Goal: Check status: Check status

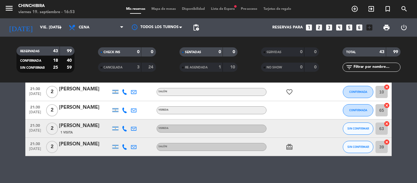
scroll to position [780, 0]
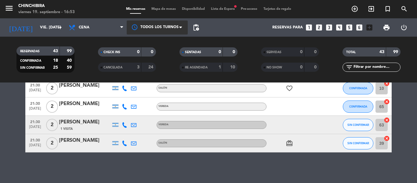
click at [181, 33] on div at bounding box center [157, 27] width 61 height 14
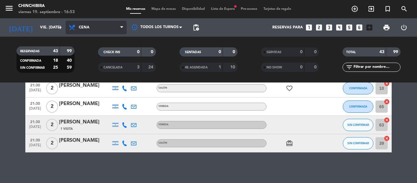
click at [122, 27] on icon at bounding box center [121, 27] width 3 height 5
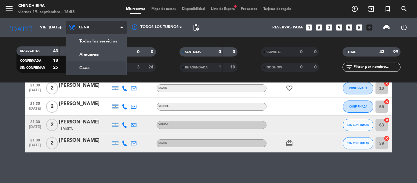
click at [122, 27] on icon at bounding box center [121, 27] width 3 height 5
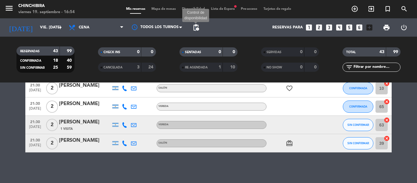
click at [194, 25] on span "pending_actions" at bounding box center [195, 27] width 7 height 7
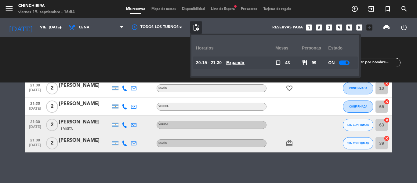
click at [217, 7] on span "Lista de Espera fiber_manual_record" at bounding box center [223, 8] width 30 height 3
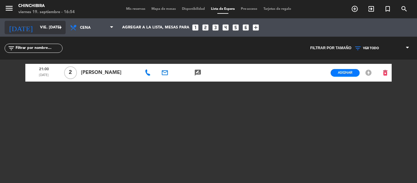
click at [46, 24] on input "vie. [DATE]" at bounding box center [63, 27] width 52 height 10
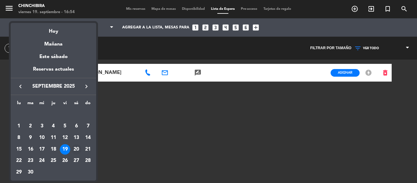
click at [76, 148] on div "20" at bounding box center [76, 149] width 10 height 10
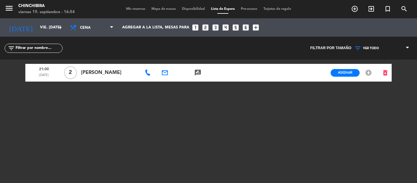
type input "sáb. [DATE]"
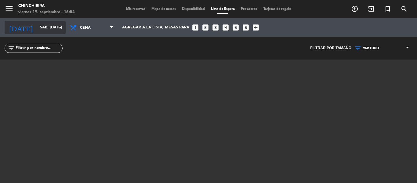
click at [59, 27] on icon "arrow_drop_down" at bounding box center [60, 27] width 7 height 7
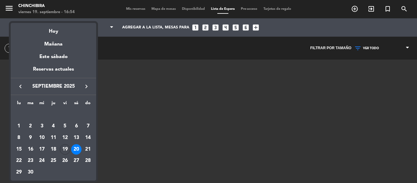
click at [135, 9] on div at bounding box center [208, 91] width 417 height 183
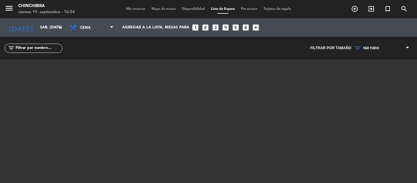
click at [135, 9] on span "Mis reservas" at bounding box center [135, 8] width 25 height 3
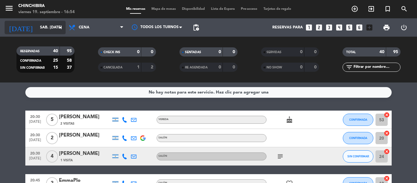
click at [53, 23] on input "sáb. [DATE]" at bounding box center [63, 27] width 52 height 10
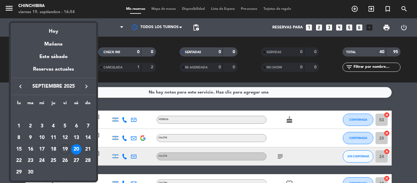
click at [87, 146] on div "21" at bounding box center [88, 149] width 10 height 10
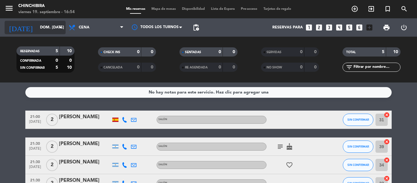
click at [53, 32] on input "dom. [DATE]" at bounding box center [63, 27] width 52 height 10
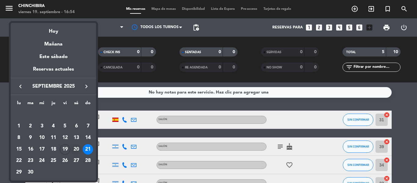
click at [80, 148] on div "20" at bounding box center [76, 149] width 10 height 10
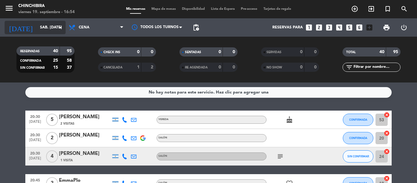
click at [60, 22] on div "[DATE] sáb. [DATE] arrow_drop_down" at bounding box center [35, 27] width 61 height 13
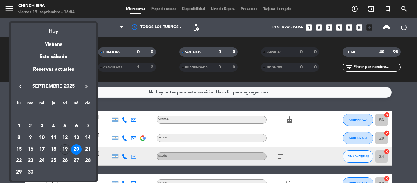
click at [64, 148] on div "19" at bounding box center [65, 149] width 10 height 10
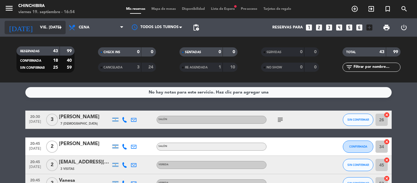
click at [57, 32] on input "vie. [DATE]" at bounding box center [63, 27] width 52 height 10
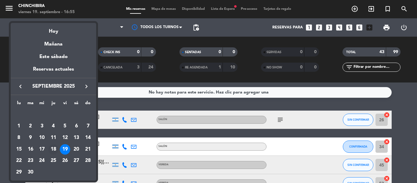
click at [54, 149] on div "18" at bounding box center [53, 149] width 10 height 10
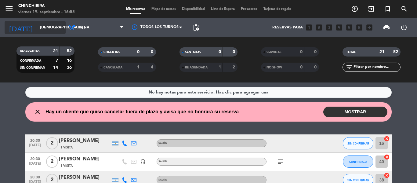
click at [53, 32] on input "[DEMOGRAPHIC_DATA] [DATE]" at bounding box center [63, 27] width 52 height 10
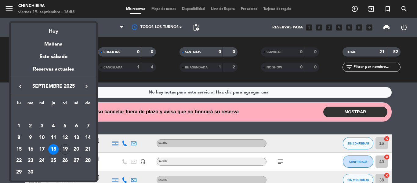
click at [65, 148] on div "19" at bounding box center [65, 149] width 10 height 10
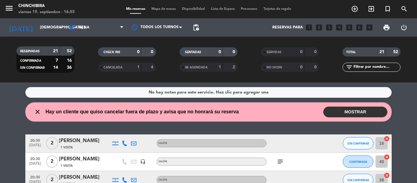
type input "vie. [DATE]"
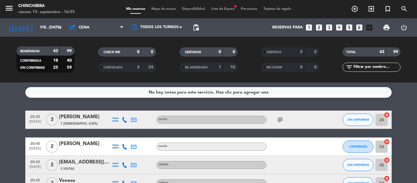
click at [279, 120] on icon "subject" at bounding box center [279, 119] width 7 height 7
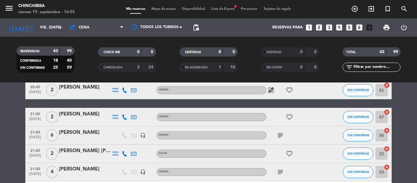
scroll to position [122, 0]
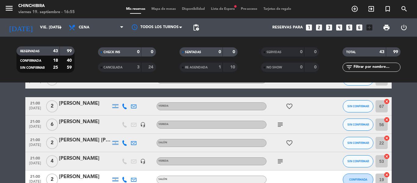
click at [280, 123] on icon "subject" at bounding box center [279, 124] width 7 height 7
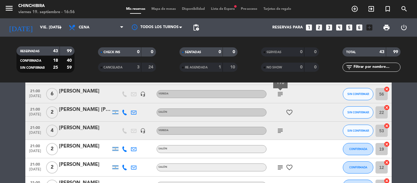
scroll to position [0, 0]
